Goal: Find specific page/section

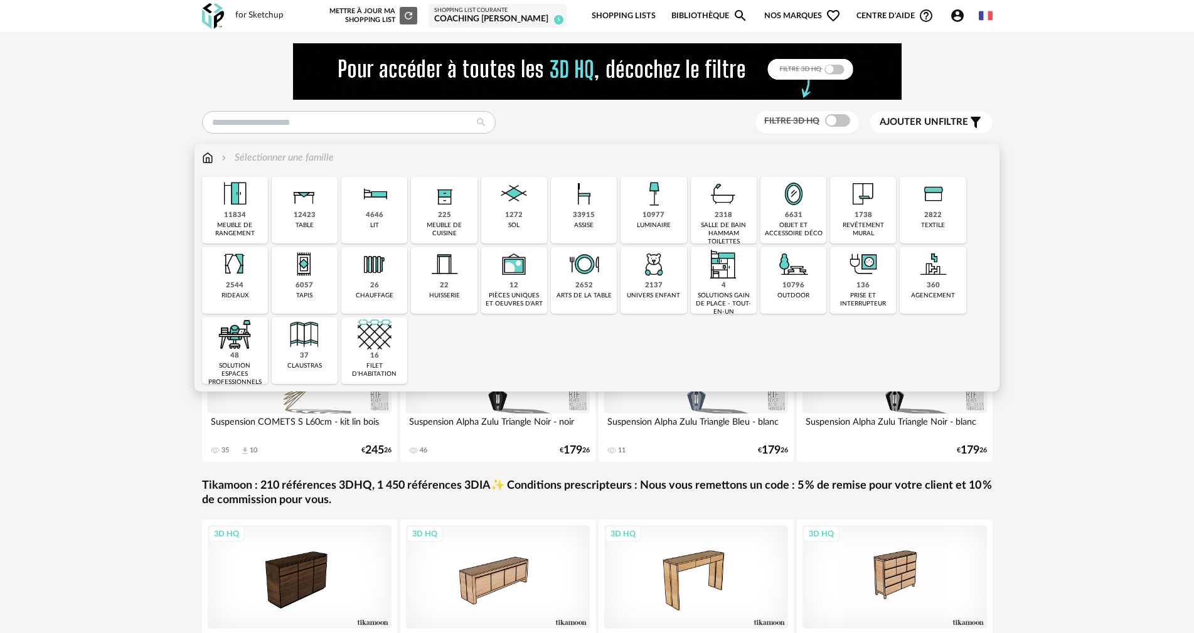
click at [444, 198] on img at bounding box center [444, 194] width 34 height 34
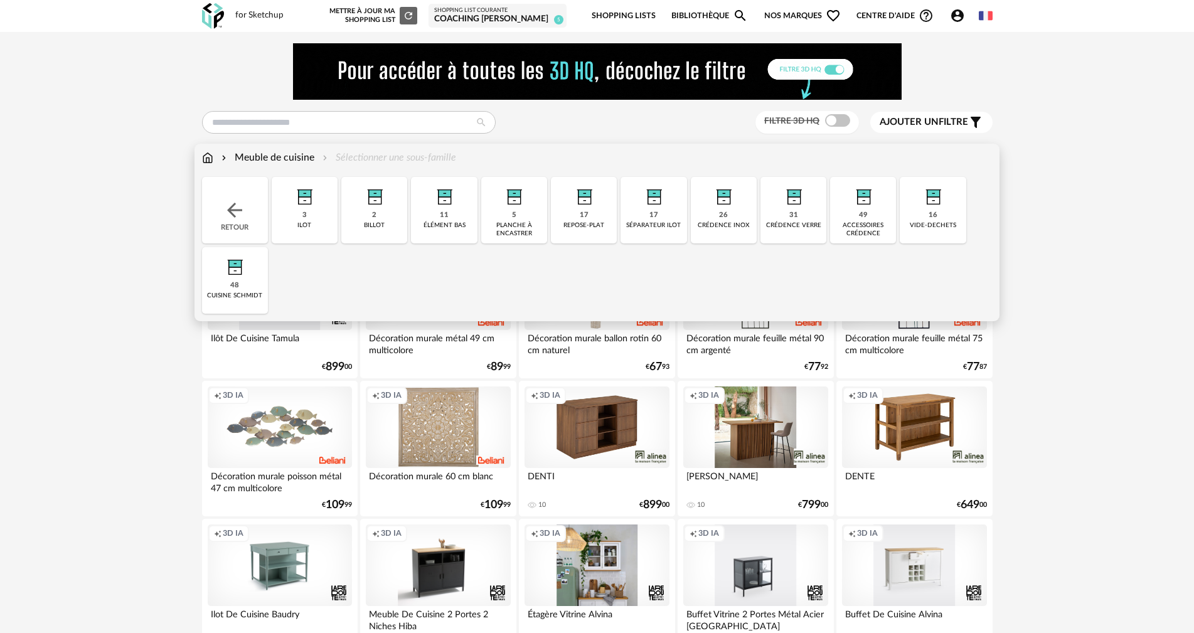
click at [232, 203] on img at bounding box center [234, 210] width 23 height 23
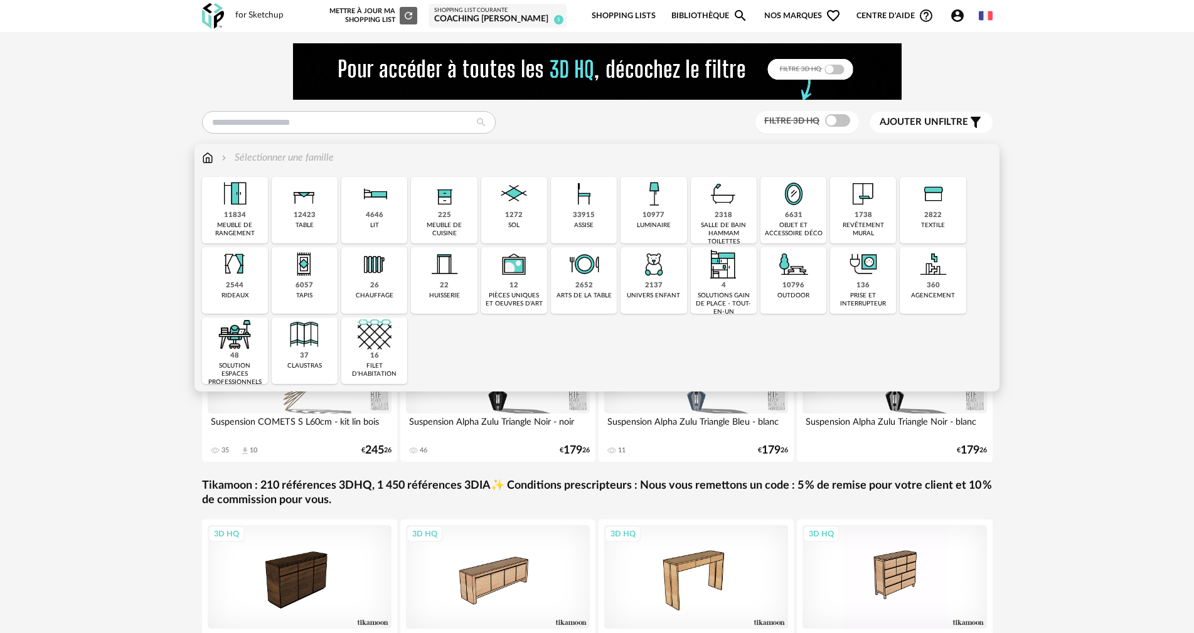
click at [237, 224] on div "meuble de rangement" at bounding box center [235, 230] width 58 height 16
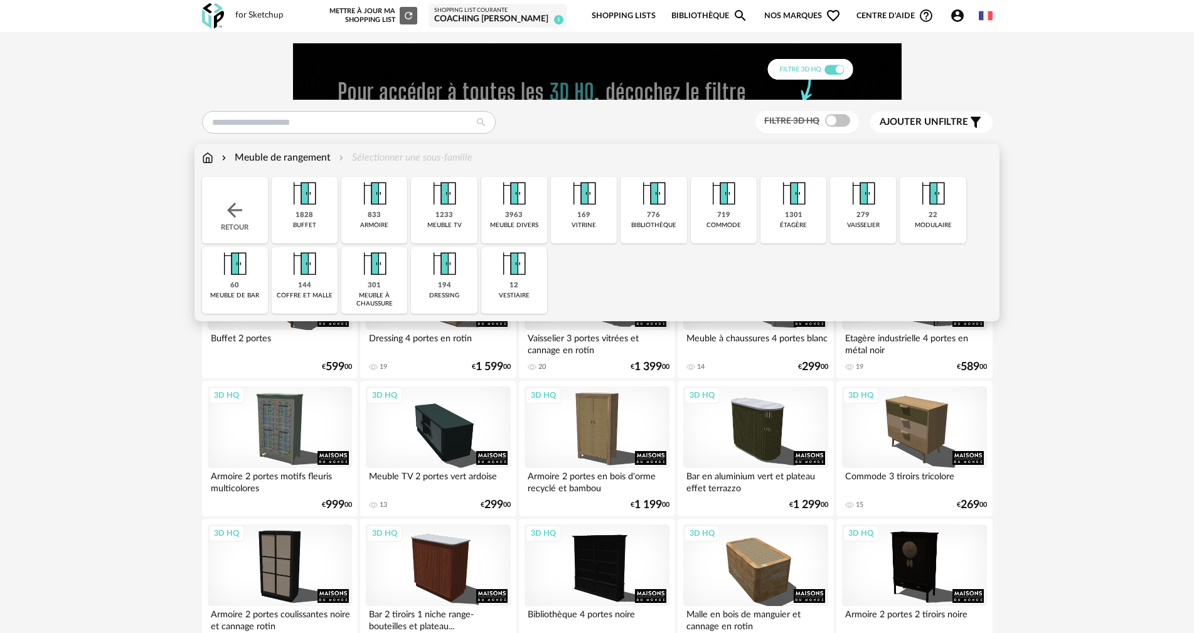
click at [305, 199] on img at bounding box center [304, 194] width 34 height 34
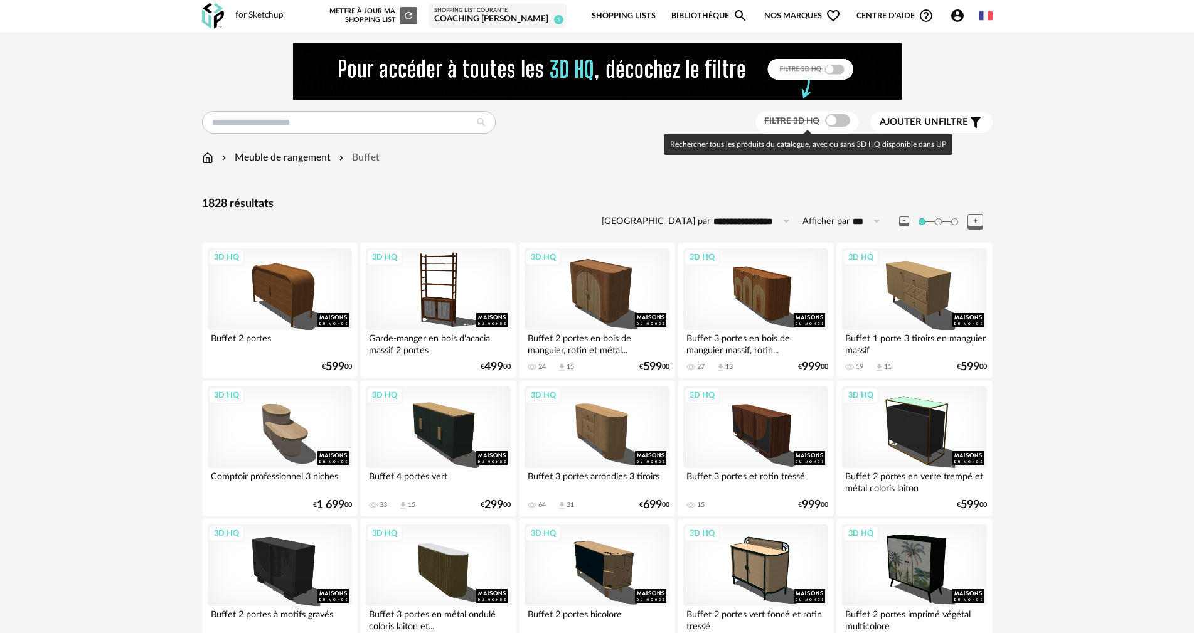
click at [845, 121] on span at bounding box center [837, 120] width 25 height 13
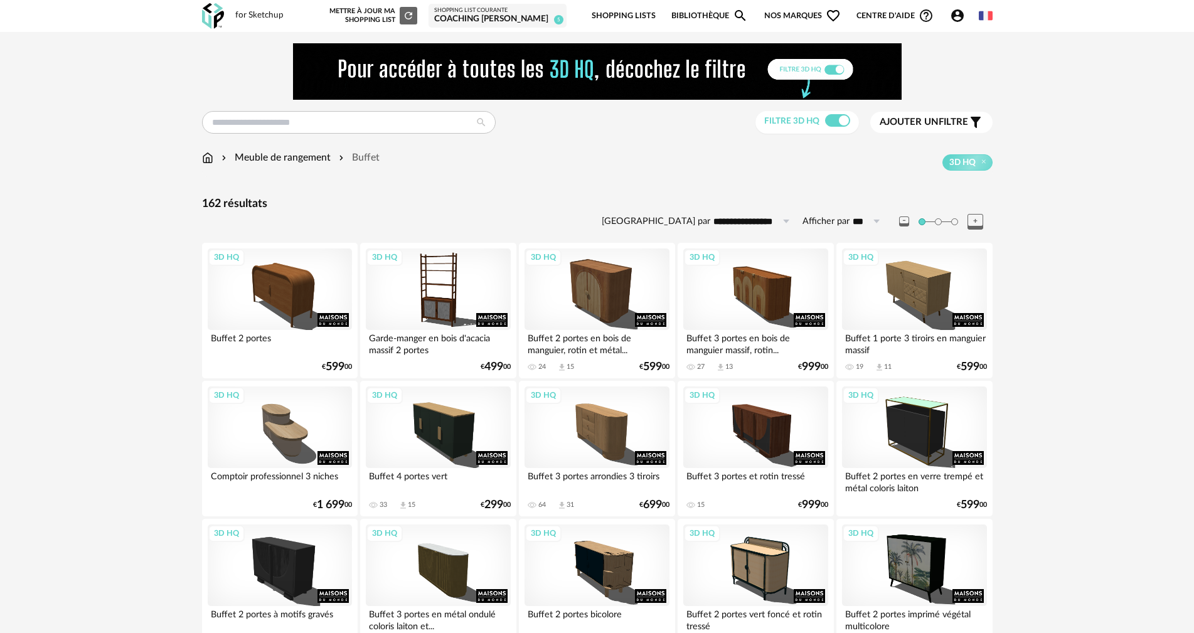
click at [928, 121] on span "Ajouter un" at bounding box center [909, 121] width 59 height 9
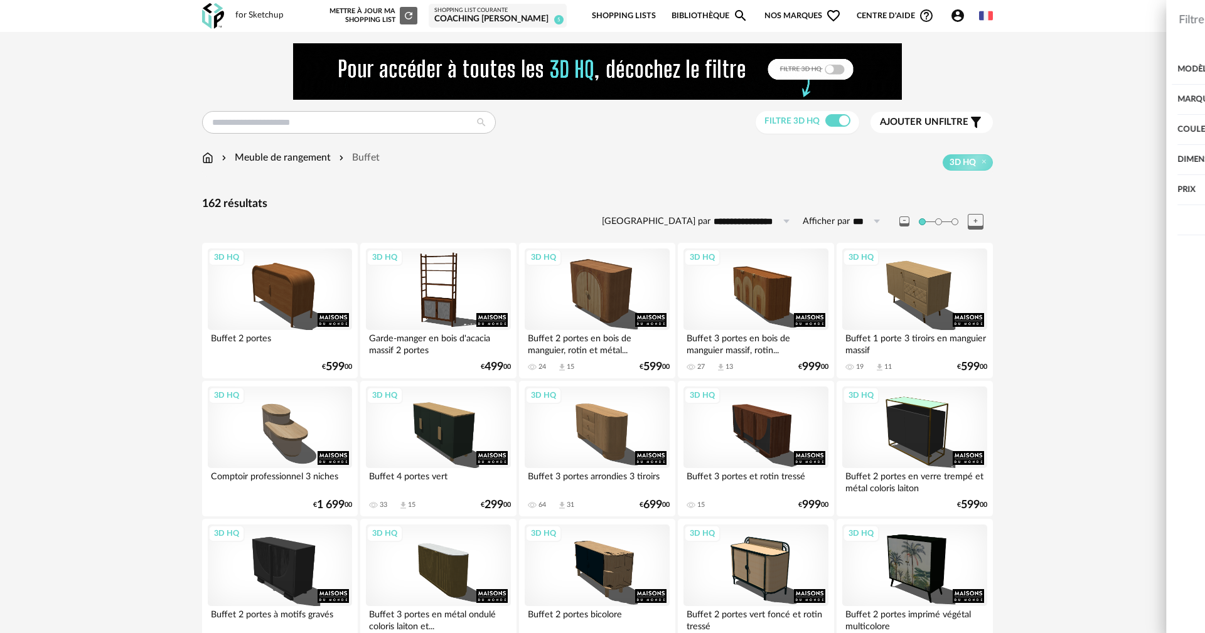
click at [874, 95] on div "Marque" at bounding box center [1018, 100] width 326 height 30
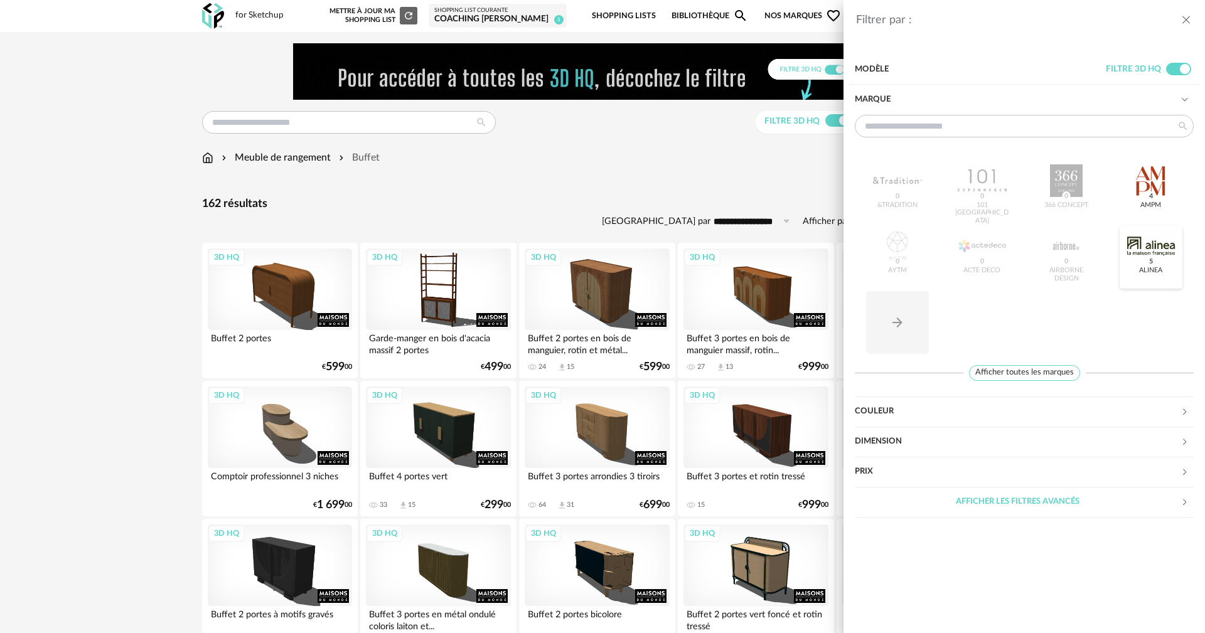
click at [1152, 242] on div at bounding box center [1151, 246] width 49 height 33
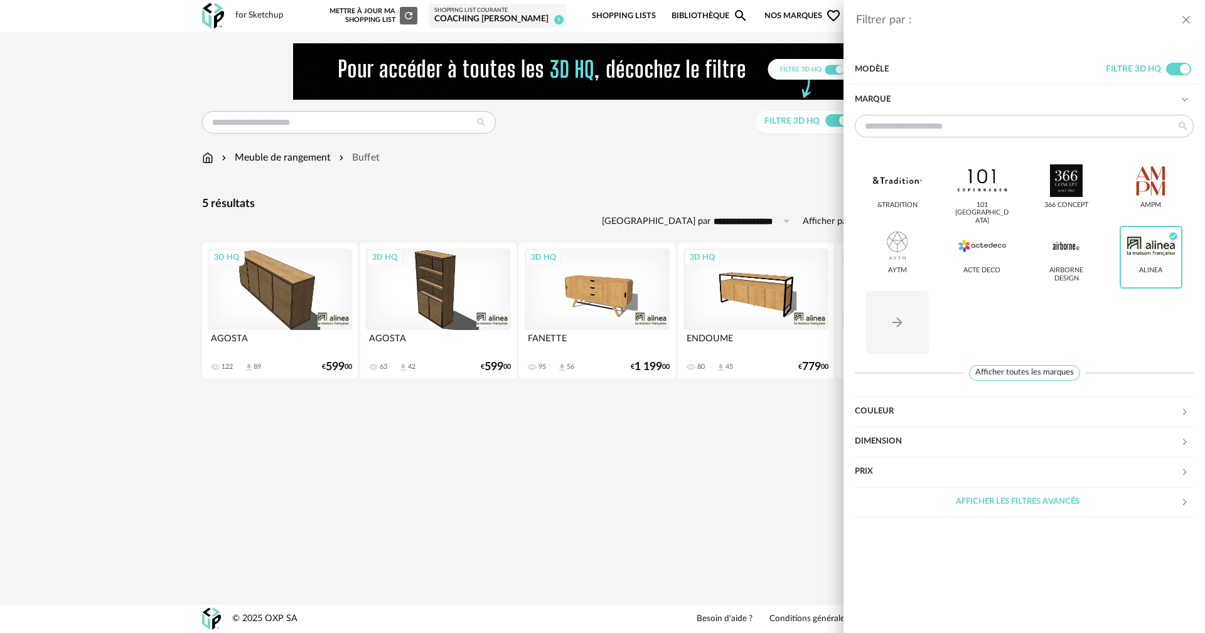
click at [207, 459] on div "Filtrer par : Modèle Filtre 3D HQ Marque &tradition 101 [GEOGRAPHIC_DATA] 366 C…" at bounding box center [602, 316] width 1205 height 633
